Goal: Information Seeking & Learning: Check status

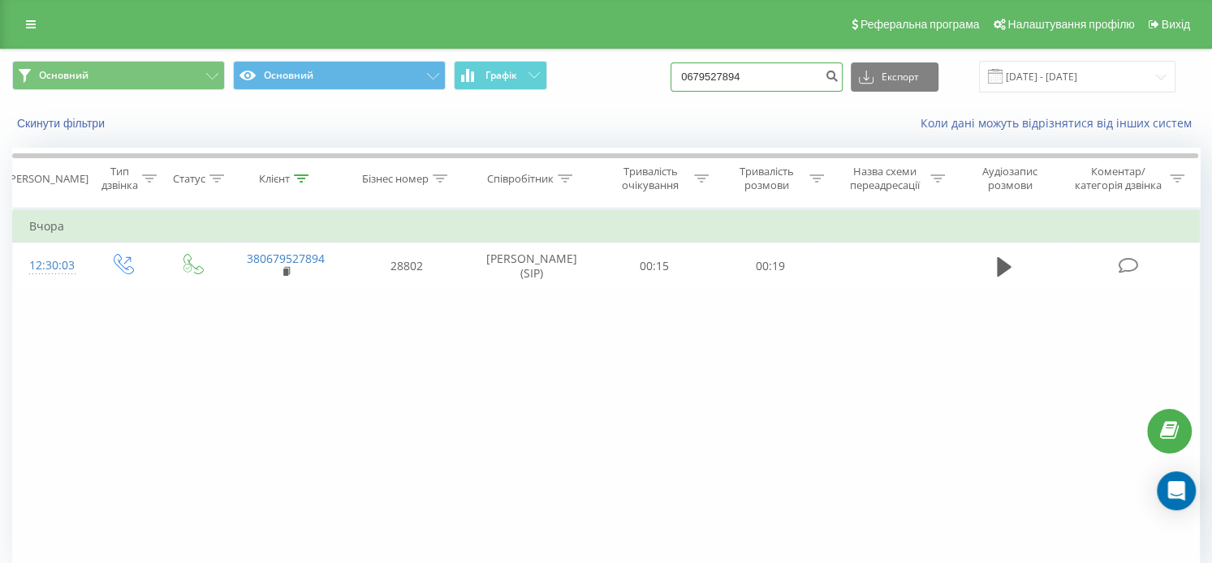
drag, startPoint x: 774, startPoint y: 70, endPoint x: 653, endPoint y: 88, distance: 122.4
click at [653, 88] on div "Основний Основний Графік 0679527894 Експорт .csv .xls .xlsx 20.05.2025 - 20.08.…" at bounding box center [606, 77] width 1188 height 32
paste input "969536570"
click at [778, 76] on input "0969536570" at bounding box center [757, 77] width 172 height 29
type input "0969536570"
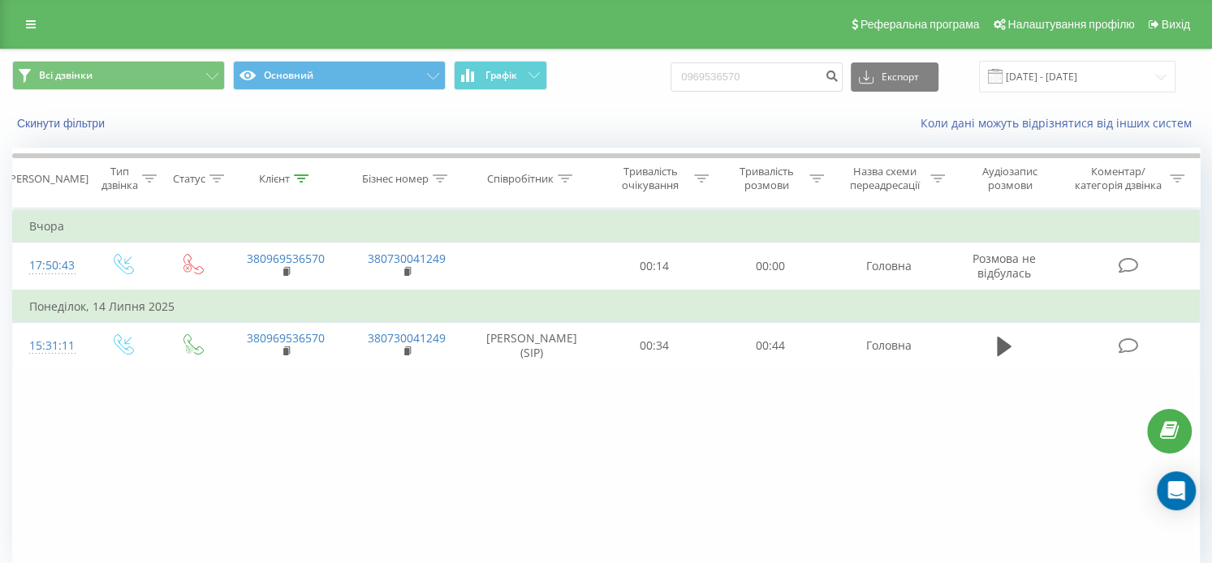
click at [890, 455] on div "Фільтрувати за умовою Дорівнює Введіть значення Скасувати OK Фільтрувати за умо…" at bounding box center [606, 391] width 1188 height 365
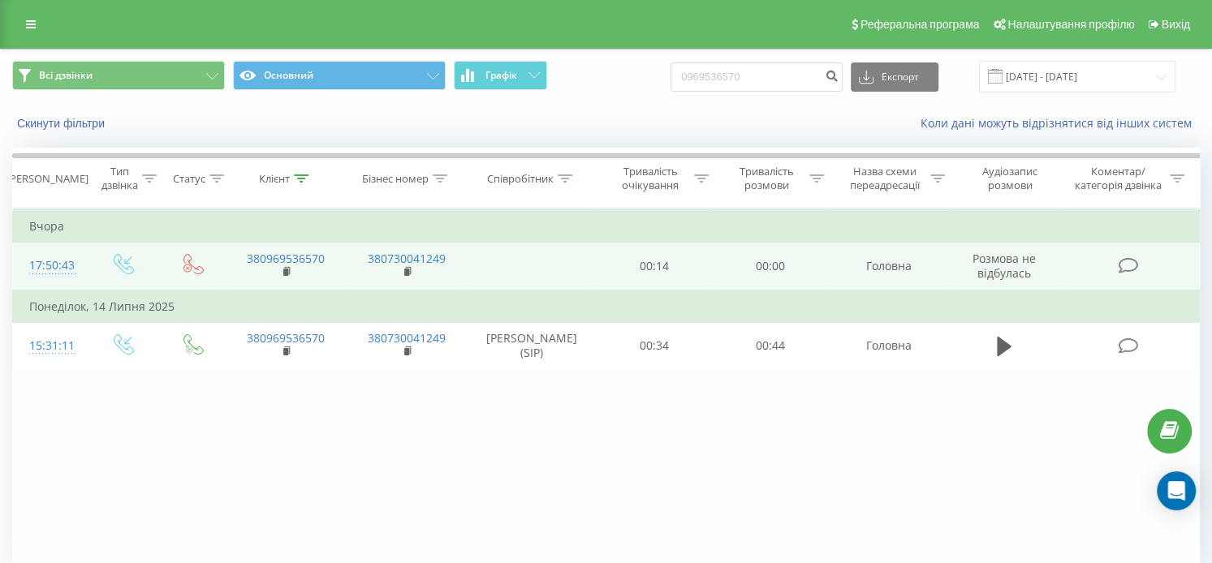
click at [999, 265] on span "Розмова не відбулась" at bounding box center [1004, 266] width 63 height 30
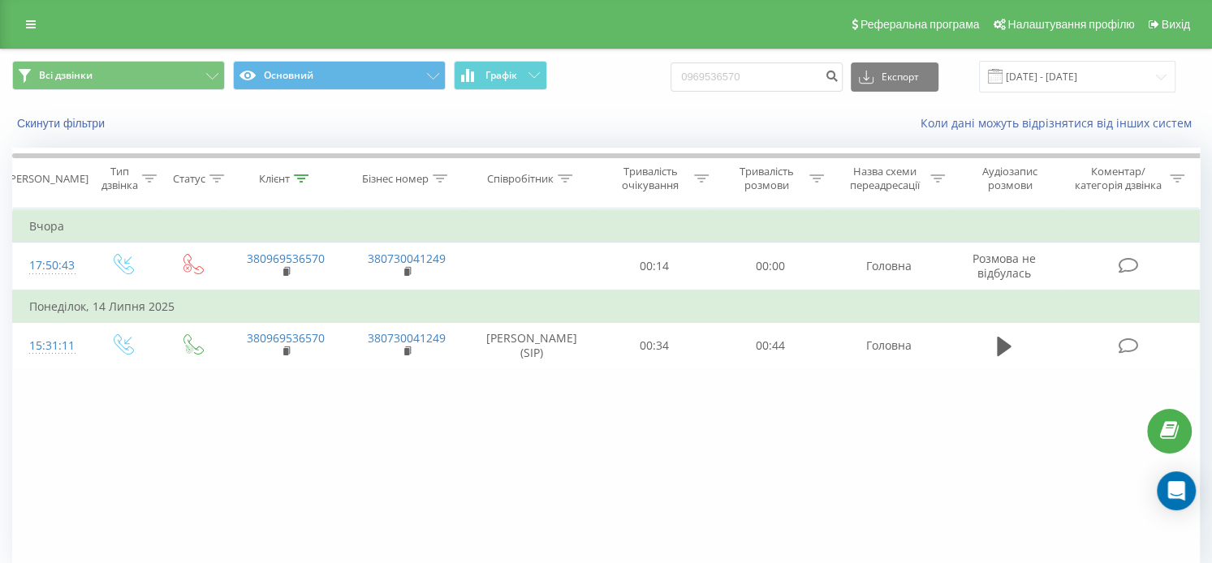
drag, startPoint x: 52, startPoint y: 19, endPoint x: 56, endPoint y: 1, distance: 18.3
click at [53, 7] on div "Реферальна програма Налаштування профілю Вихід" at bounding box center [606, 24] width 1212 height 49
drag, startPoint x: 782, startPoint y: 80, endPoint x: 631, endPoint y: 75, distance: 151.1
click at [631, 75] on div "Основний Основний Графік 0969536570 Експорт .csv .xls .xlsx 21.05.2025 - 21.08.…" at bounding box center [606, 77] width 1188 height 32
paste input "+380978237716"
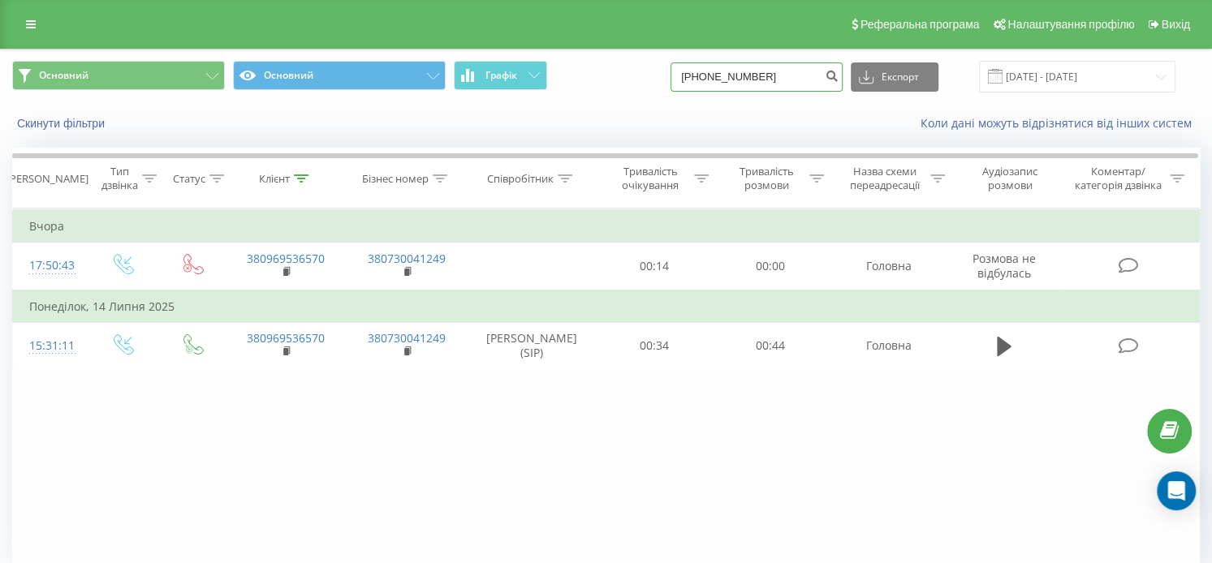
type input "+380978237716"
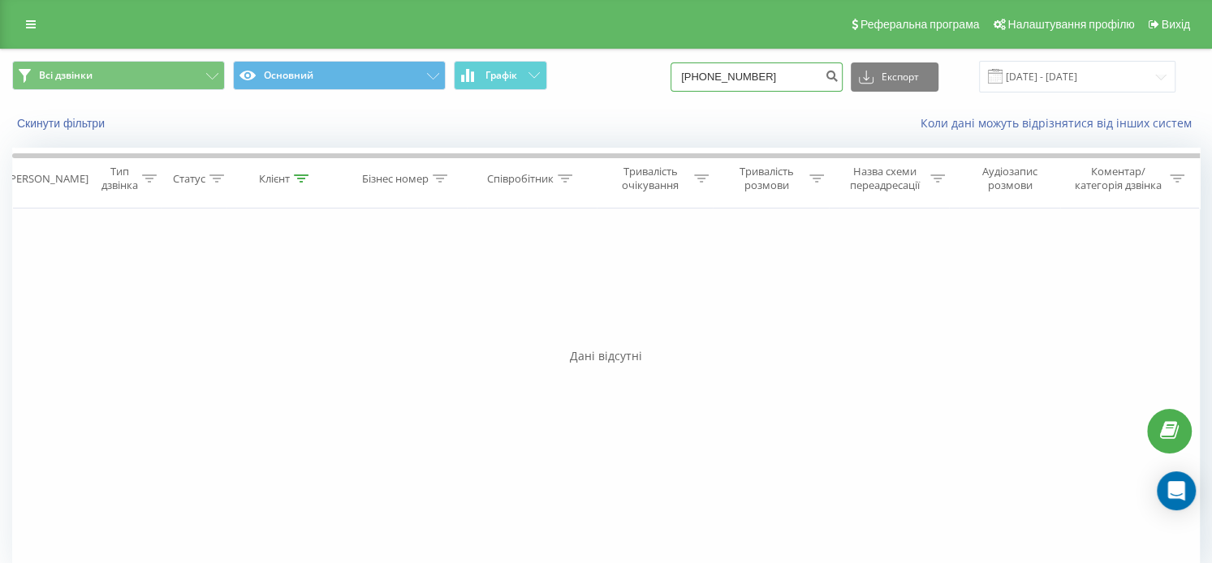
drag, startPoint x: 791, startPoint y: 76, endPoint x: 706, endPoint y: 82, distance: 85.4
click at [706, 82] on input "+380978237716" at bounding box center [757, 77] width 172 height 29
drag, startPoint x: 735, startPoint y: 83, endPoint x: 627, endPoint y: 109, distance: 111.1
click at [627, 109] on div "Всі дзвінки Основний Графік +380978237716 Експорт .csv .xls .xlsx 21.05.2025 - …" at bounding box center [606, 96] width 1211 height 93
paste input "066944749"
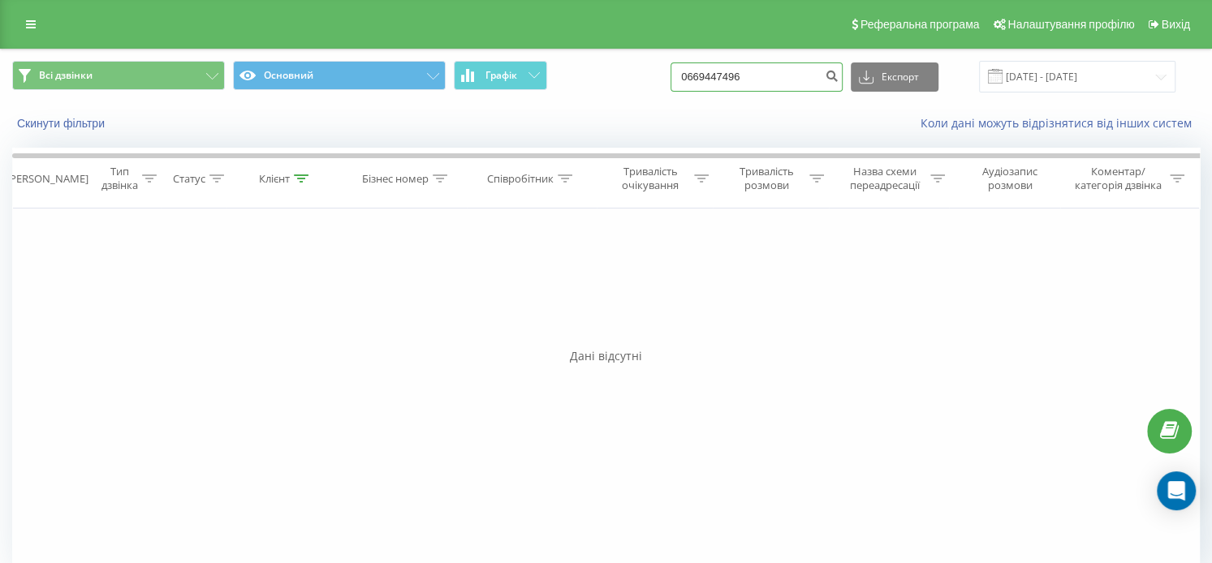
type input "0669447496"
click at [27, 19] on icon at bounding box center [31, 24] width 10 height 11
